Goal: Information Seeking & Learning: Understand process/instructions

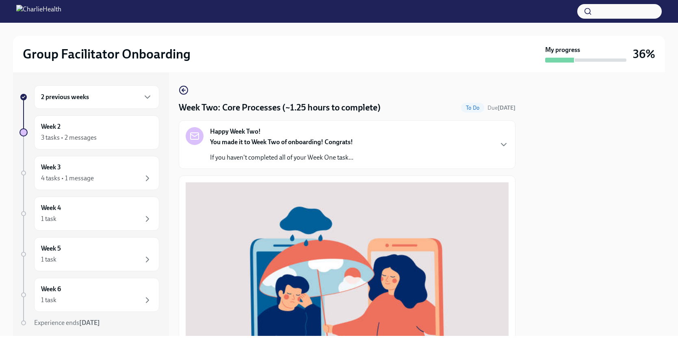
scroll to position [285, 0]
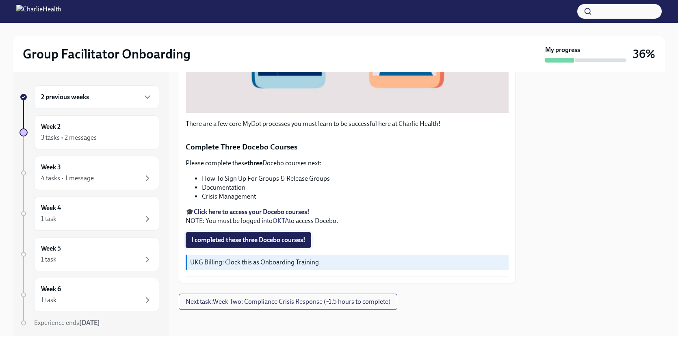
click at [254, 241] on span "I completed these three Docebo courses!" at bounding box center [248, 240] width 114 height 8
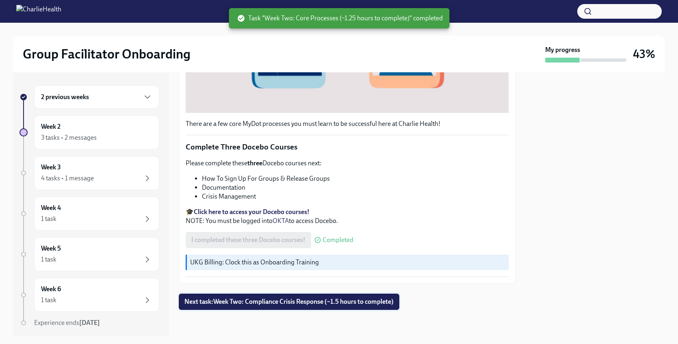
click at [226, 302] on span "Next task : Week Two: Compliance Crisis Response (~1.5 hours to complete)" at bounding box center [288, 302] width 209 height 8
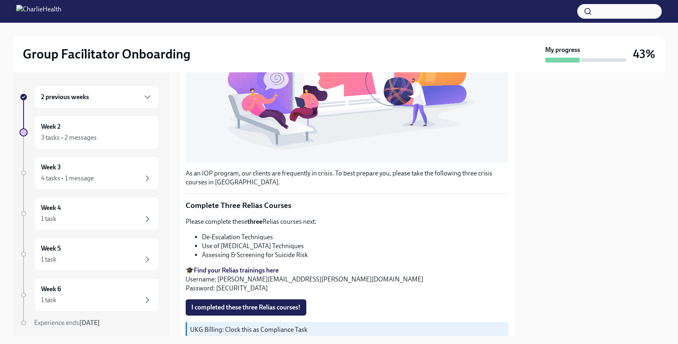
scroll to position [255, 0]
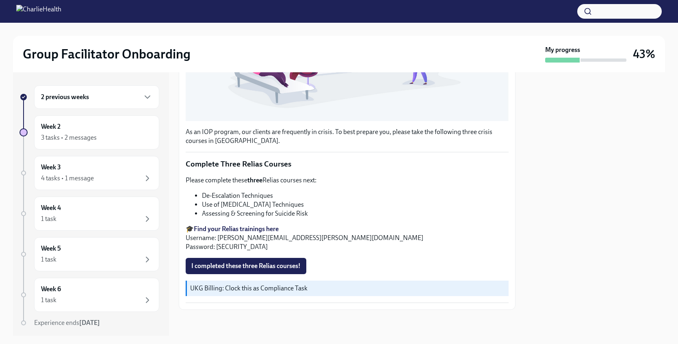
click at [228, 229] on strong "Find your Relias trainings here" at bounding box center [236, 229] width 85 height 8
click at [242, 228] on strong "Find your Relias trainings here" at bounding box center [236, 229] width 85 height 8
drag, startPoint x: 217, startPoint y: 239, endPoint x: 312, endPoint y: 240, distance: 95.1
click at [312, 240] on p "🎓 Find your Relias trainings here Username: [PERSON_NAME][EMAIL_ADDRESS][PERSON…" at bounding box center [347, 238] width 323 height 27
copy p "[PERSON_NAME][EMAIL_ADDRESS][PERSON_NAME][DOMAIN_NAME]"
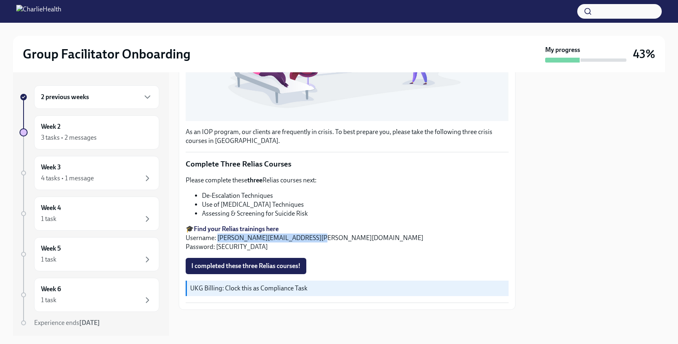
click at [213, 225] on strong "Find your Relias trainings here" at bounding box center [236, 229] width 85 height 8
click at [219, 245] on p "🎓 Find your Relias trainings here Username: [PERSON_NAME][EMAIL_ADDRESS][PERSON…" at bounding box center [347, 238] width 323 height 27
drag, startPoint x: 217, startPoint y: 248, endPoint x: 240, endPoint y: 247, distance: 23.2
click at [240, 247] on p "🎓 Find your Relias trainings here Username: [PERSON_NAME][EMAIL_ADDRESS][PERSON…" at bounding box center [347, 238] width 323 height 27
drag, startPoint x: 240, startPoint y: 247, endPoint x: 216, endPoint y: 250, distance: 24.1
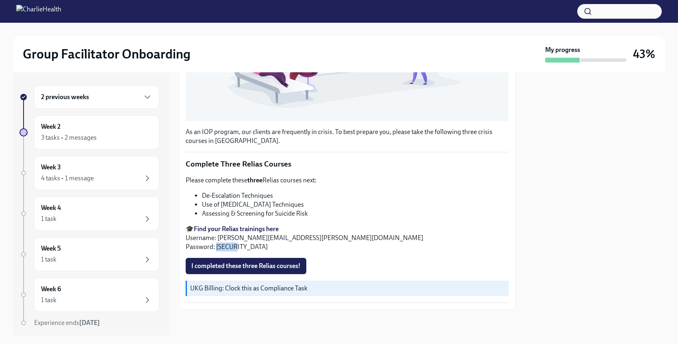
click at [216, 250] on p "🎓 Find your Relias trainings here Username: [PERSON_NAME][EMAIL_ADDRESS][PERSON…" at bounding box center [347, 238] width 323 height 27
copy p "ch1234"
click at [256, 230] on strong "Find your Relias trainings here" at bounding box center [236, 229] width 85 height 8
drag, startPoint x: 311, startPoint y: 236, endPoint x: 219, endPoint y: 239, distance: 92.3
click at [219, 239] on p "🎓 Find your Relias trainings here Username: [PERSON_NAME][EMAIL_ADDRESS][PERSON…" at bounding box center [347, 238] width 323 height 27
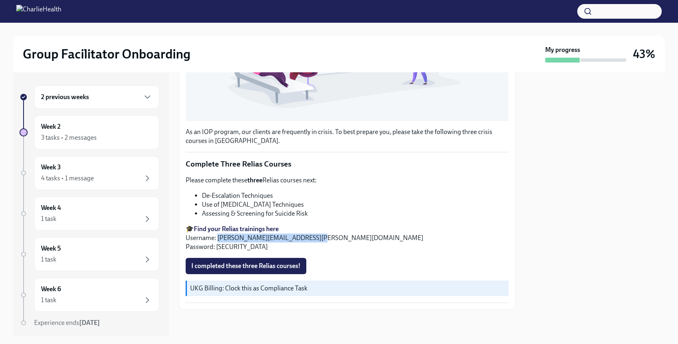
copy p "[PERSON_NAME][EMAIL_ADDRESS][PERSON_NAME][DOMAIN_NAME]"
click at [226, 265] on span "I completed these three Relias courses!" at bounding box center [245, 266] width 109 height 8
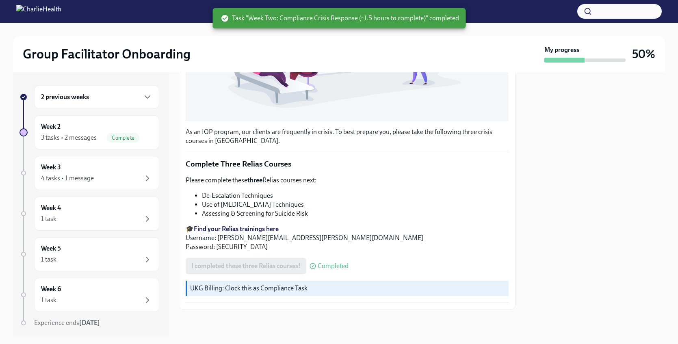
click at [419, 169] on p "Complete Three Relias Courses" at bounding box center [347, 164] width 323 height 11
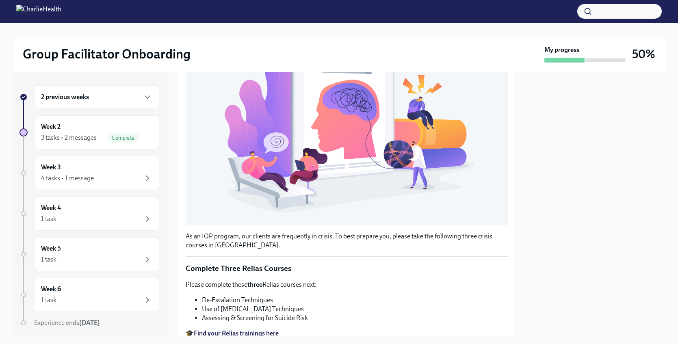
scroll to position [0, 0]
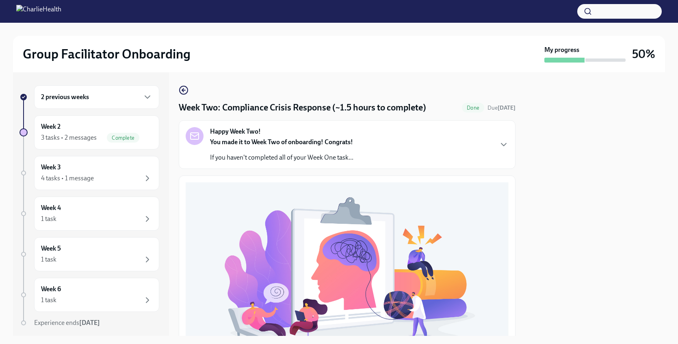
click at [381, 136] on div "Happy Week Two! You made it to Week Two of onboarding! Congrats! If you haven't…" at bounding box center [347, 144] width 323 height 35
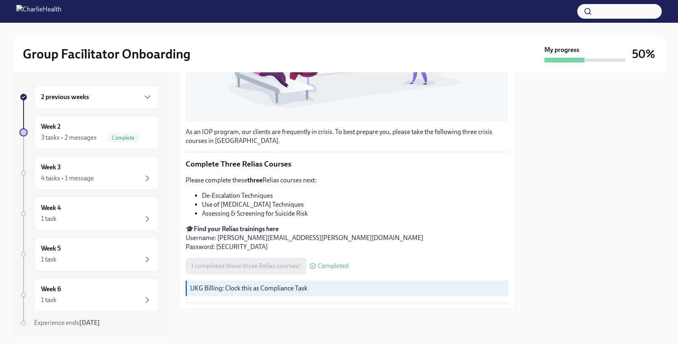
scroll to position [531, 0]
click at [142, 124] on div "Week 2 3 tasks • 2 messages Complete" at bounding box center [96, 132] width 111 height 20
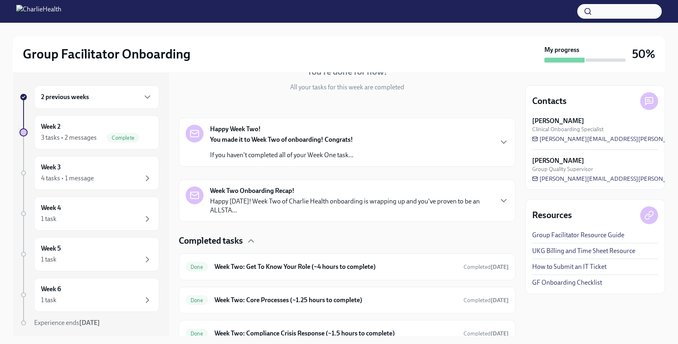
scroll to position [126, 0]
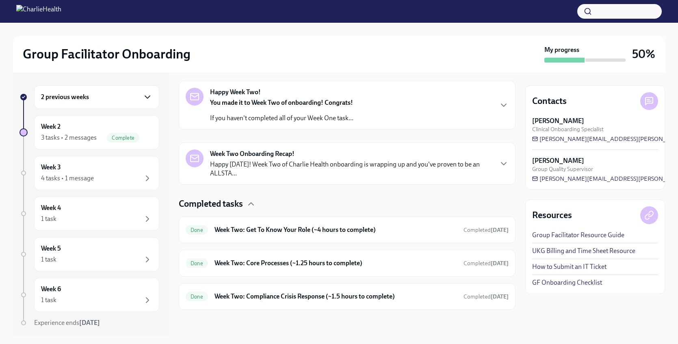
click at [143, 93] on icon "button" at bounding box center [148, 97] width 10 height 10
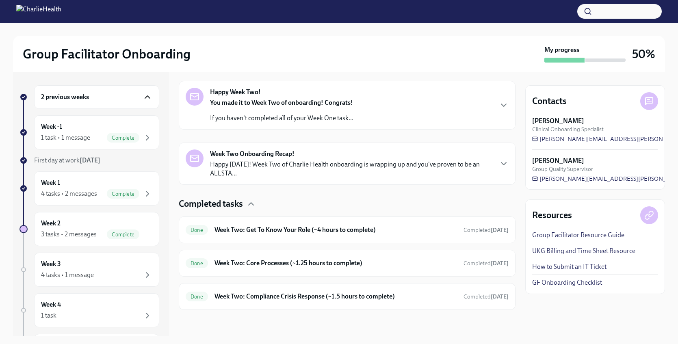
click at [141, 101] on div "2 previous weeks" at bounding box center [96, 97] width 111 height 10
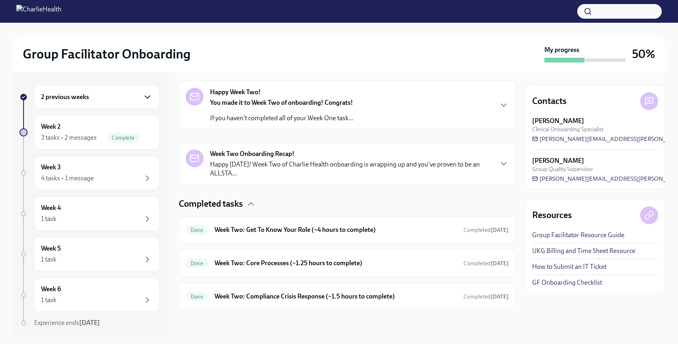
click at [141, 101] on div "2 previous weeks" at bounding box center [96, 97] width 111 height 10
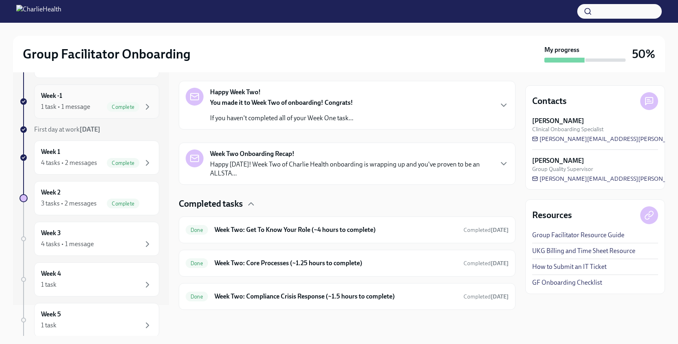
scroll to position [31, 0]
click at [113, 237] on div "Week 3 4 tasks • 1 message" at bounding box center [96, 238] width 111 height 20
